Goal: Task Accomplishment & Management: Use online tool/utility

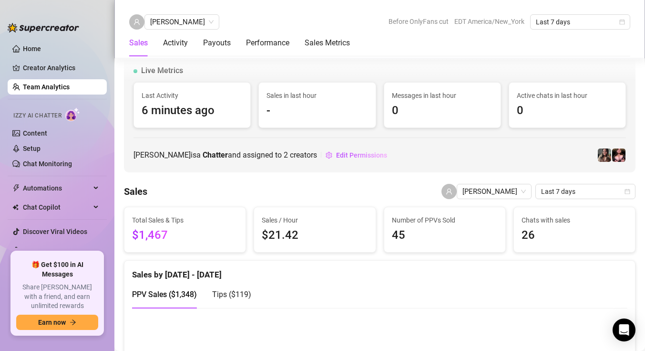
scroll to position [650, 0]
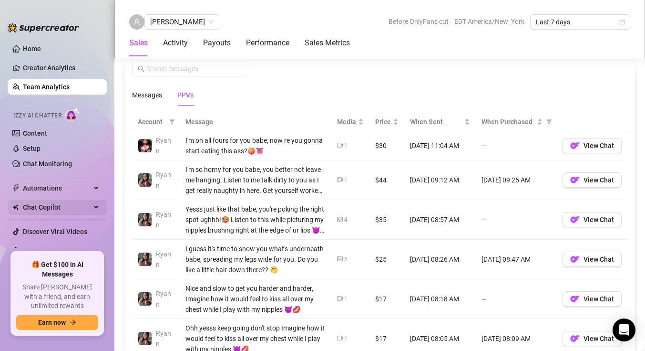
click at [32, 212] on span "Chat Copilot" at bounding box center [57, 206] width 68 height 15
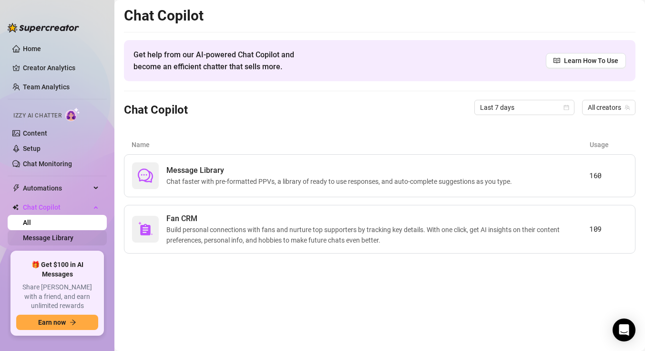
click at [67, 241] on link "Message Library" at bounding box center [48, 238] width 51 height 8
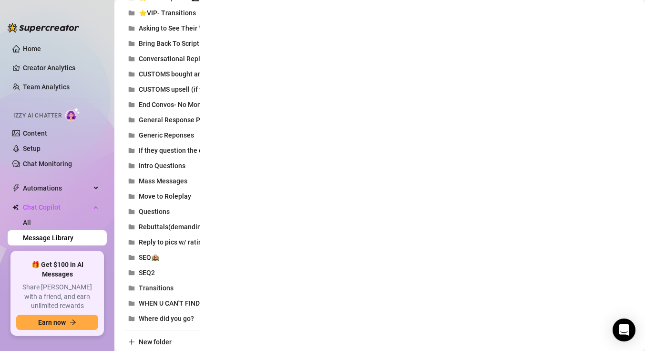
scroll to position [446, 0]
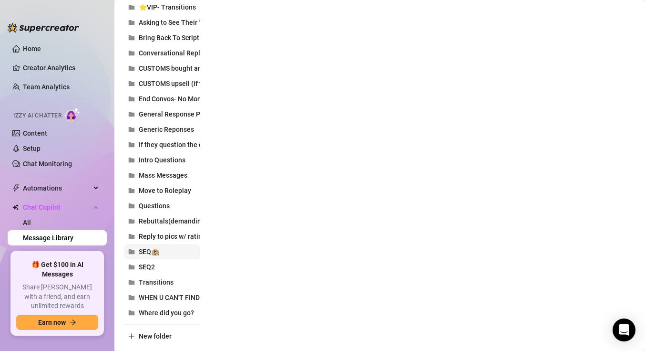
click at [156, 252] on span "SEQ🏨" at bounding box center [149, 252] width 21 height 8
click at [173, 253] on button "SEQ🏨" at bounding box center [162, 251] width 76 height 15
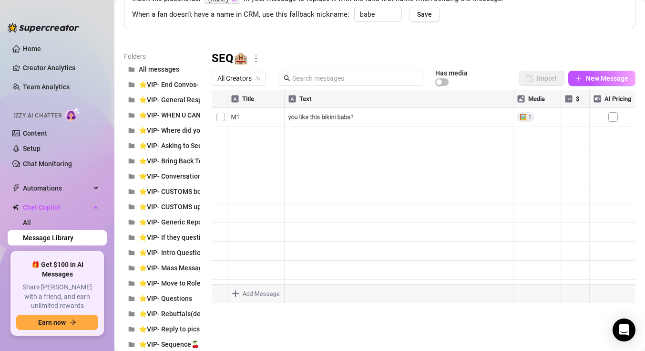
scroll to position [74, 0]
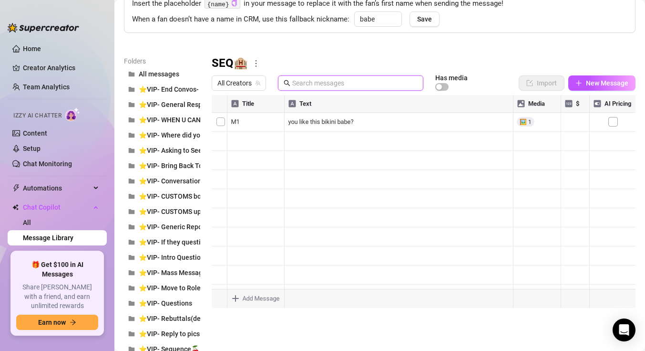
click at [313, 80] on input "text" at bounding box center [354, 83] width 125 height 10
click at [194, 72] on button "All messages" at bounding box center [162, 73] width 76 height 15
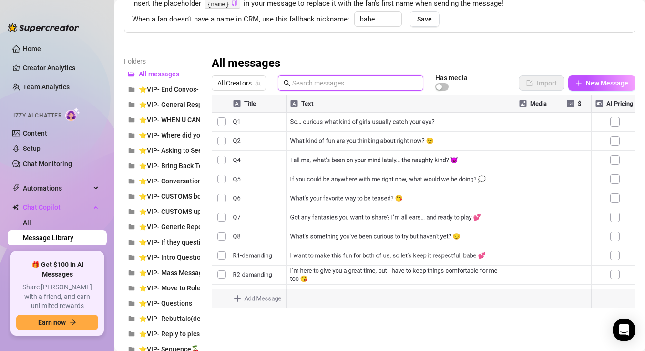
click at [324, 85] on input "text" at bounding box center [354, 83] width 125 height 10
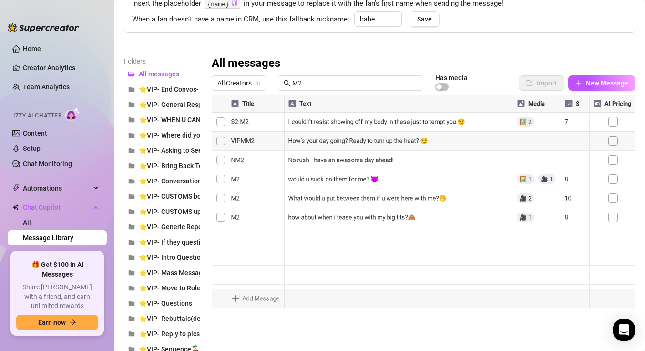
click at [237, 217] on div at bounding box center [424, 201] width 424 height 213
click at [220, 220] on div at bounding box center [424, 201] width 424 height 213
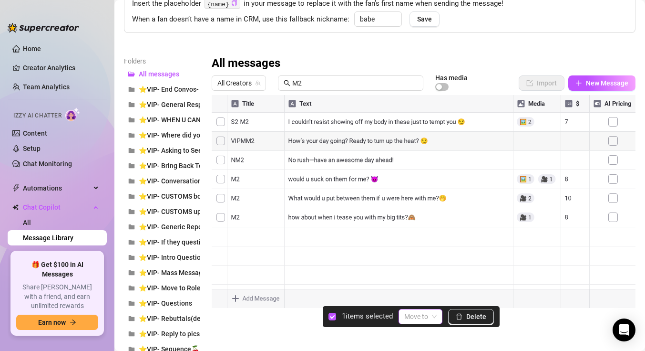
click at [432, 313] on span at bounding box center [421, 316] width 32 height 14
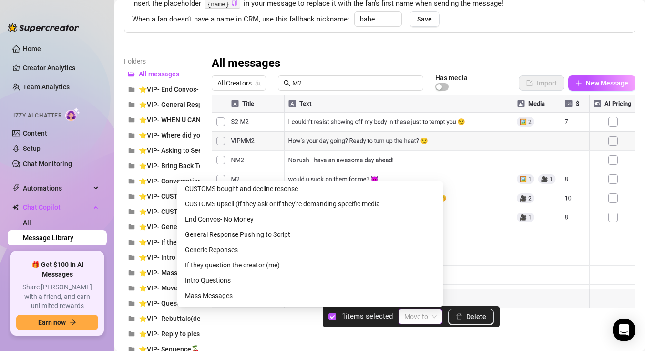
scroll to position [504, 0]
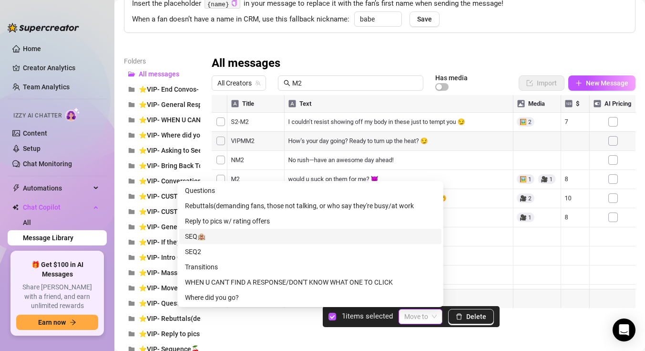
click at [204, 234] on div "SEQ🏨" at bounding box center [310, 236] width 251 height 10
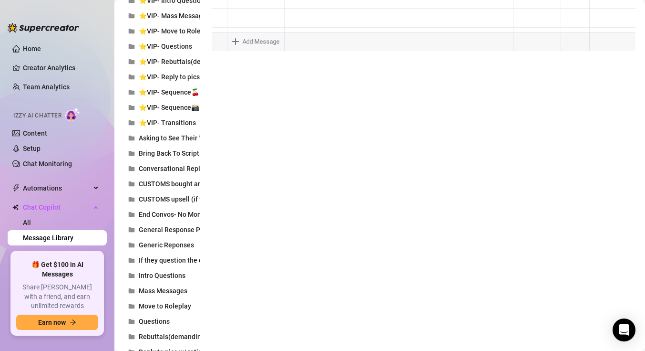
scroll to position [468, 0]
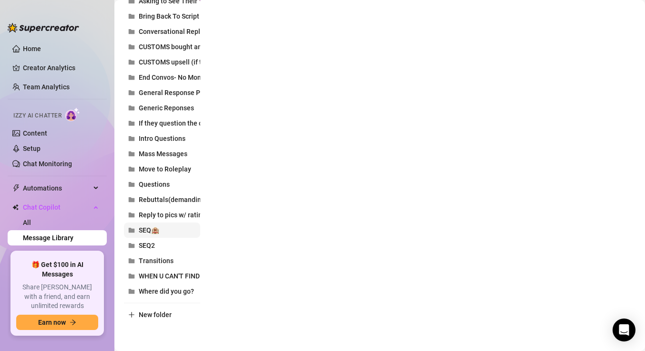
click at [159, 231] on button "SEQ🏨" at bounding box center [162, 229] width 76 height 15
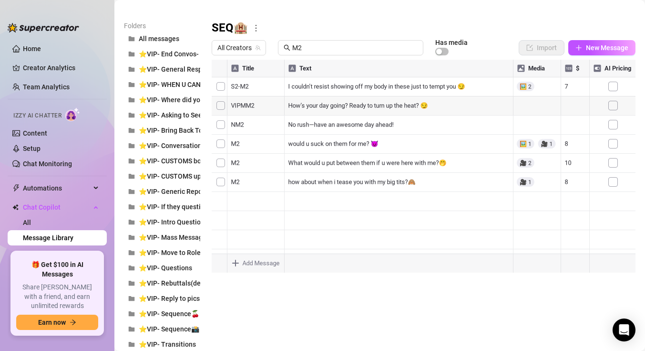
scroll to position [108, 0]
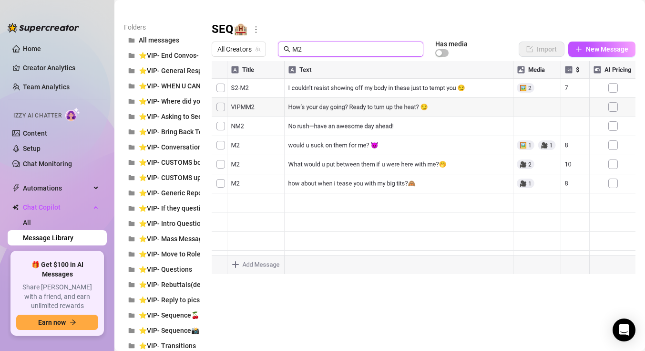
click at [319, 48] on input "M2" at bounding box center [354, 49] width 125 height 10
type input "M"
click at [321, 301] on div "Folders All messages ⭐VIP- End Convos- No Money ⭐VIP- General Response Pushing …" at bounding box center [380, 352] width 512 height 660
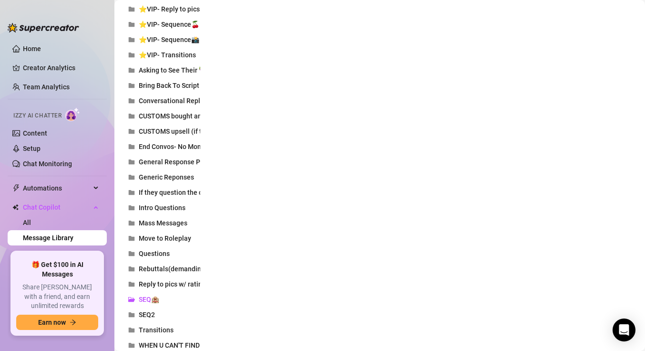
scroll to position [443, 0]
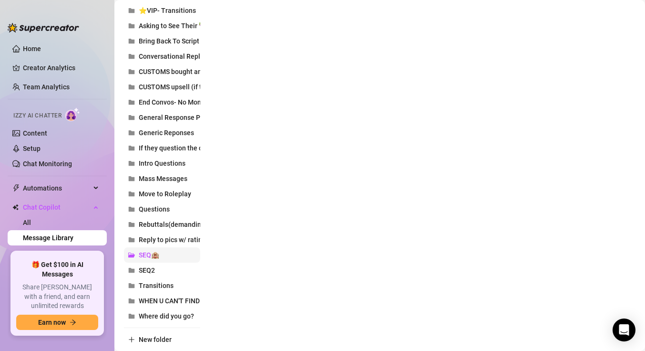
click at [155, 253] on span "SEQ🏨" at bounding box center [149, 255] width 21 height 8
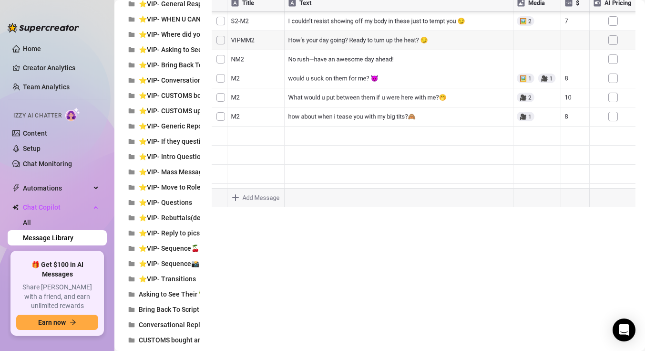
scroll to position [183, 0]
